Goal: Information Seeking & Learning: Find specific fact

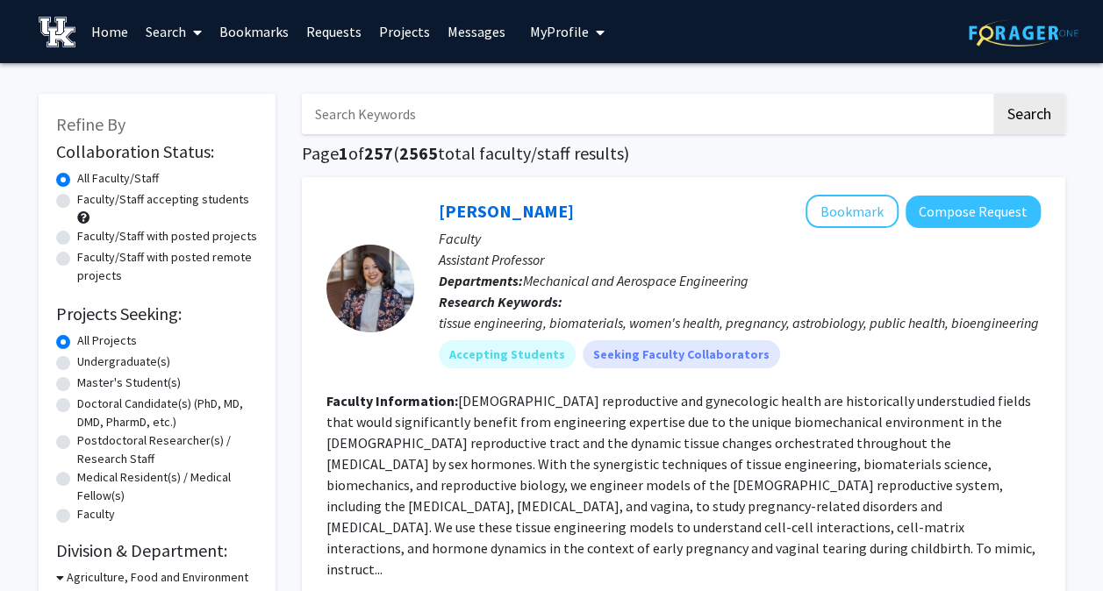
click at [77, 361] on label "Undergraduate(s)" at bounding box center [123, 362] width 93 height 18
click at [77, 361] on input "Undergraduate(s)" at bounding box center [82, 358] width 11 height 11
radio input "true"
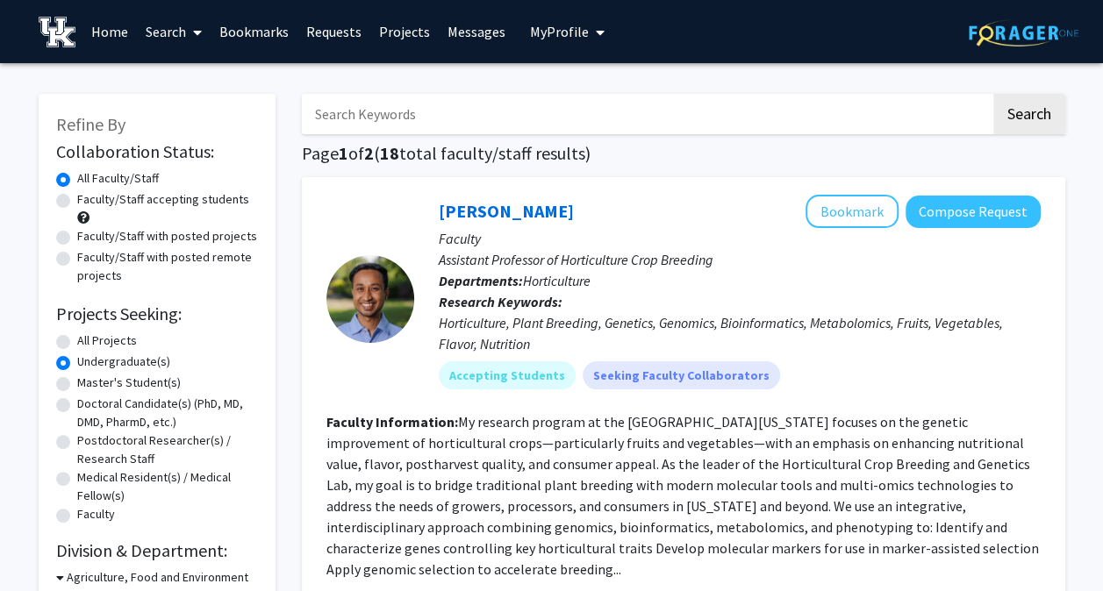
click at [430, 121] on input "Search Keywords" at bounding box center [646, 114] width 689 height 40
type input "platt"
click at [993, 94] on button "Search" at bounding box center [1029, 114] width 72 height 40
radio input "true"
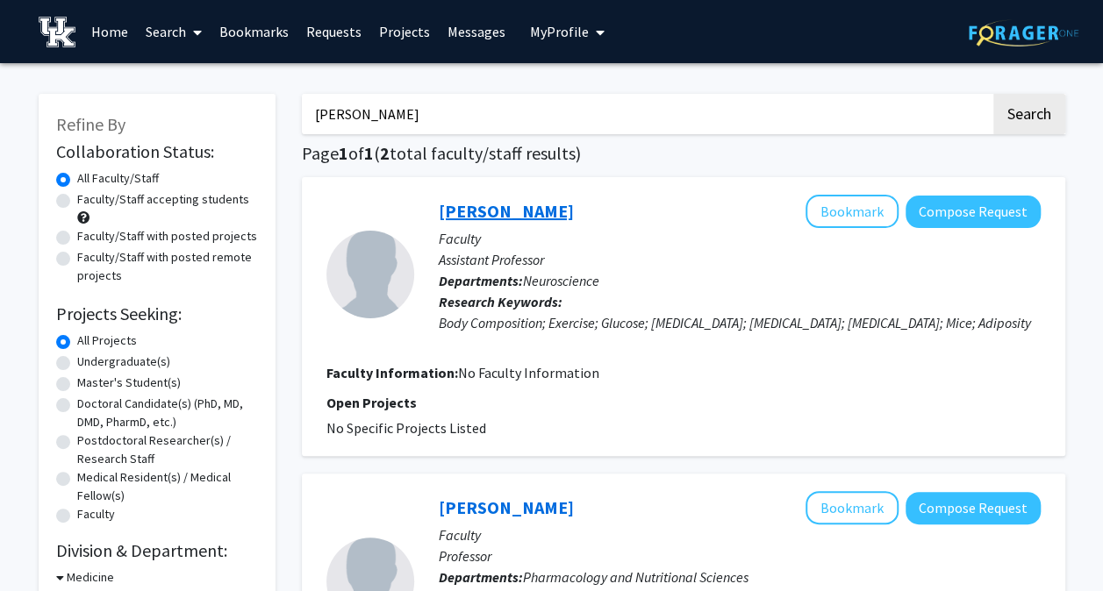
click at [493, 209] on link "Kristen Platt" at bounding box center [506, 211] width 135 height 22
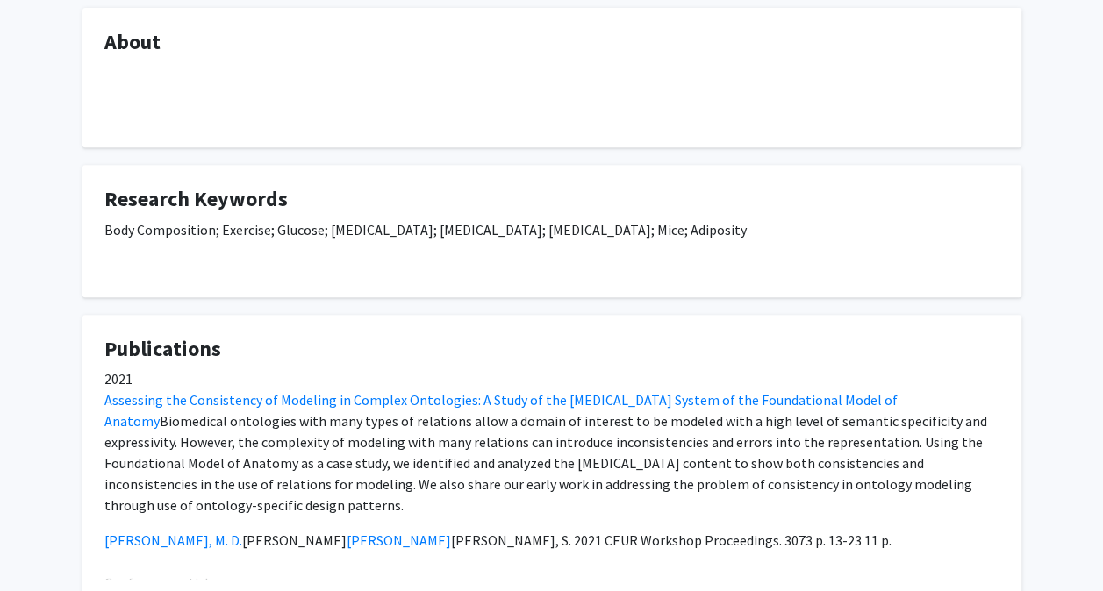
scroll to position [430, 0]
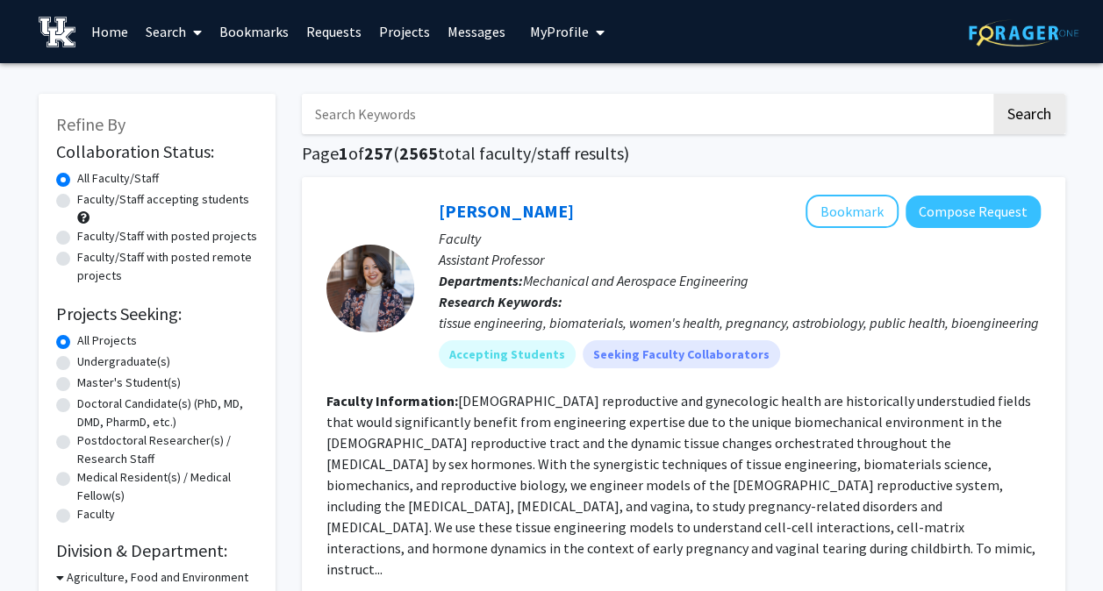
click at [728, 122] on input "Search Keywords" at bounding box center [646, 114] width 689 height 40
type input "[PERSON_NAME]"
click at [993, 94] on button "Search" at bounding box center [1029, 114] width 72 height 40
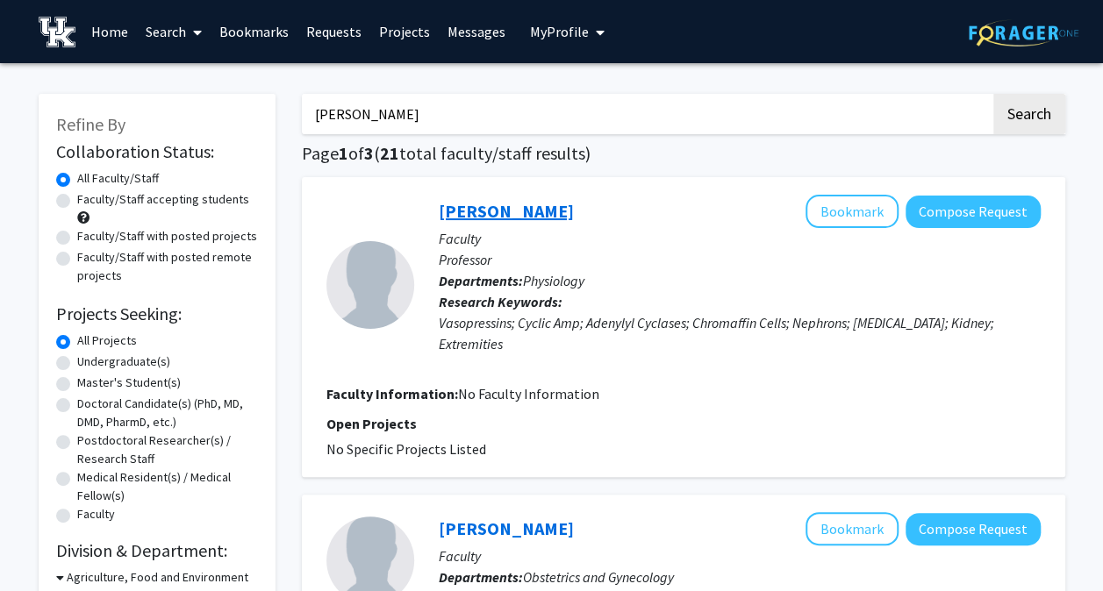
click at [526, 205] on link "[PERSON_NAME]" at bounding box center [506, 211] width 135 height 22
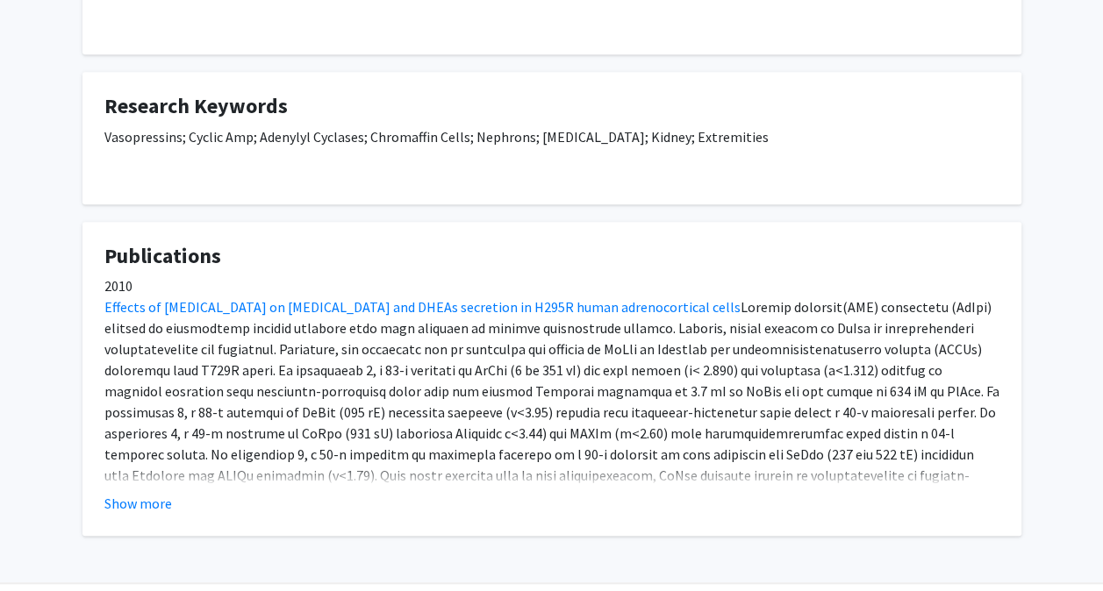
scroll to position [383, 0]
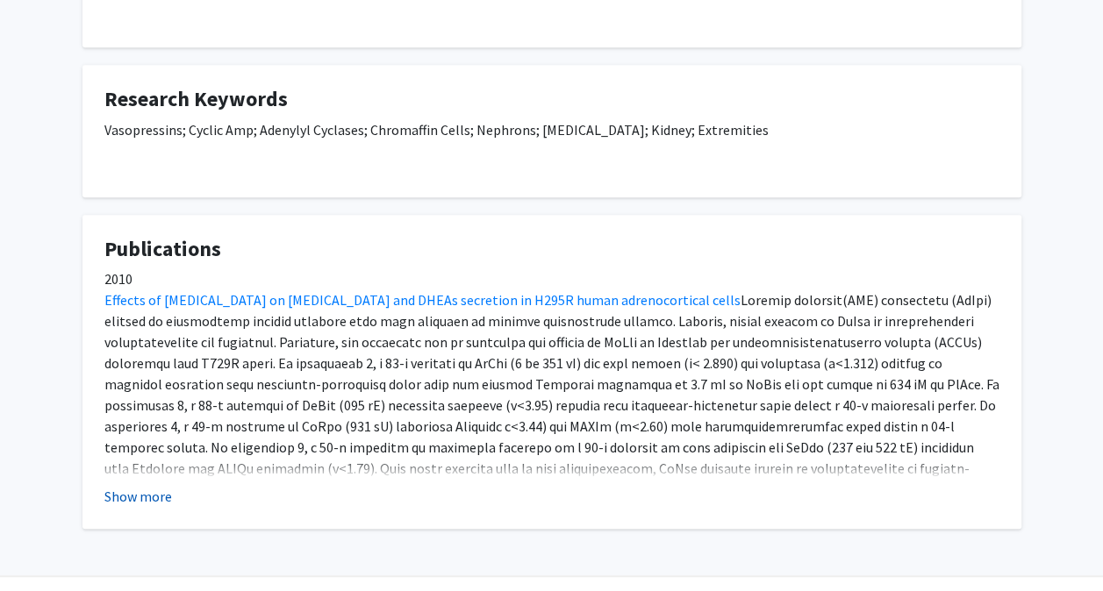
click at [140, 503] on button "Show more" at bounding box center [138, 496] width 68 height 21
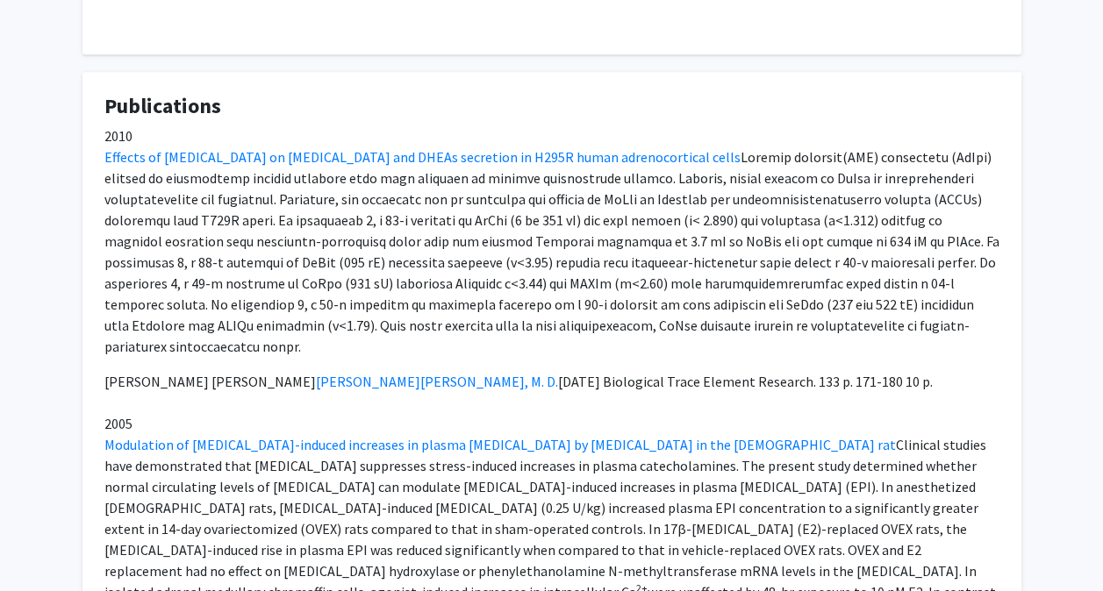
scroll to position [526, 0]
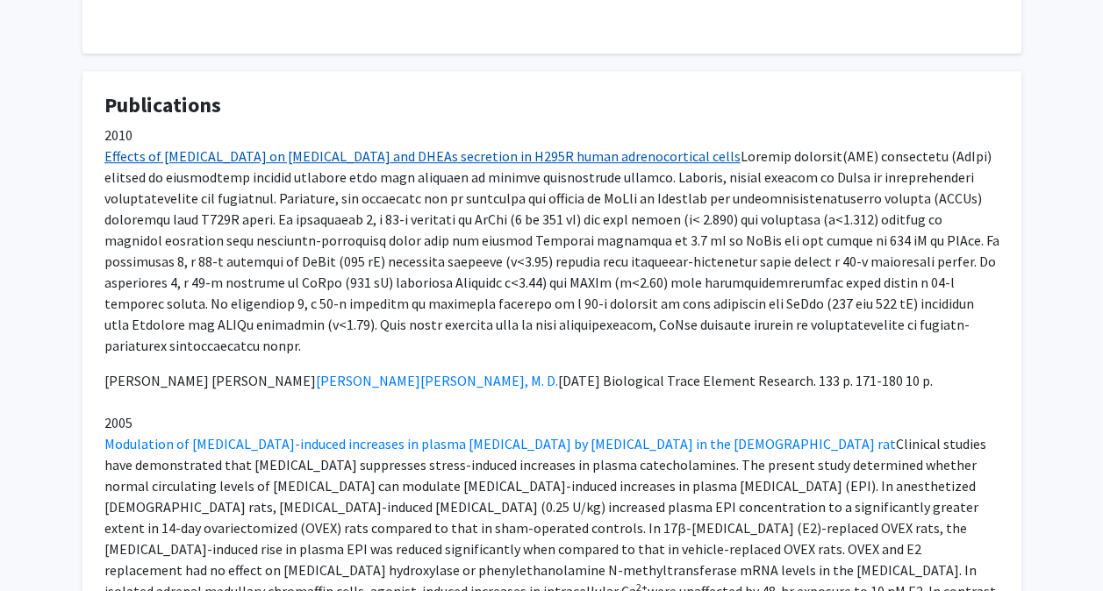
click at [451, 154] on link "Effects of [MEDICAL_DATA] on [MEDICAL_DATA] and DHEAs secretion in H295R human …" at bounding box center [422, 156] width 636 height 18
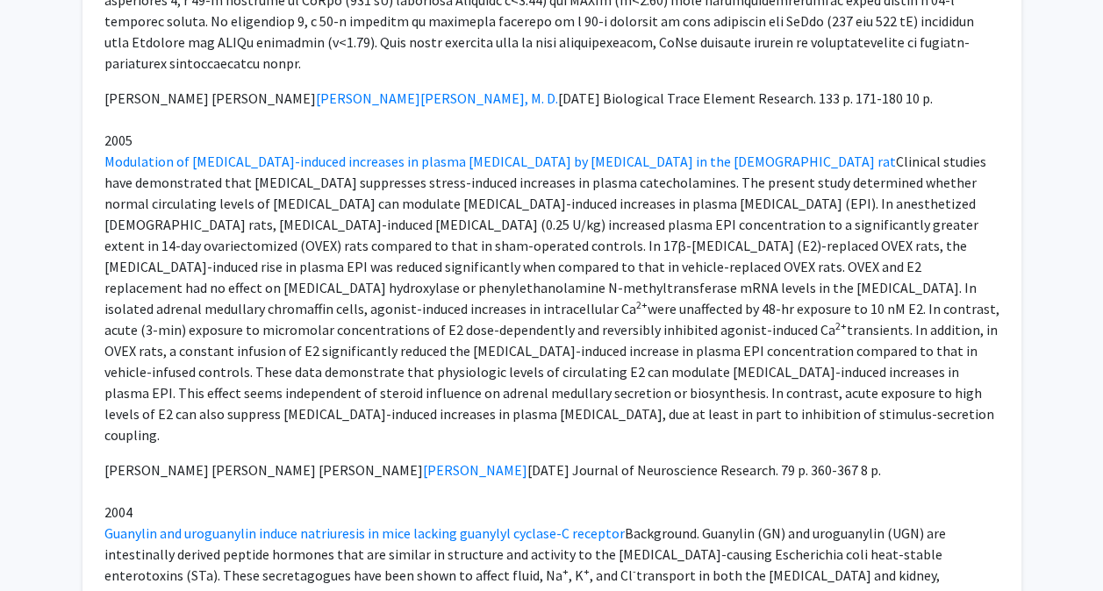
scroll to position [805, 0]
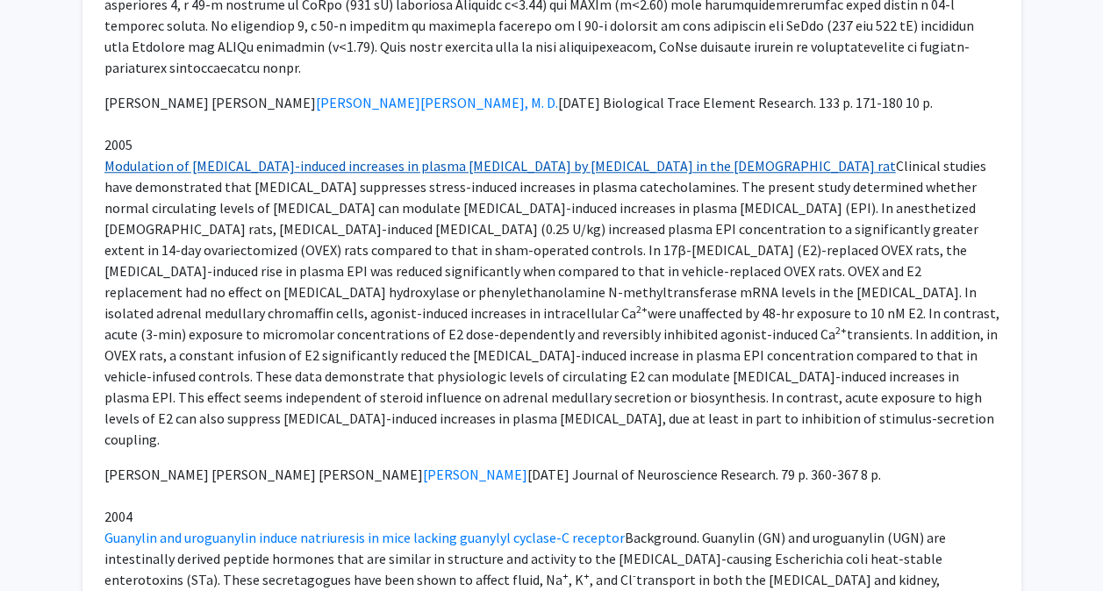
click at [233, 157] on link "Modulation of [MEDICAL_DATA]-induced increases in plasma [MEDICAL_DATA] by [MED…" at bounding box center [499, 166] width 791 height 18
